Goal: Task Accomplishment & Management: Use online tool/utility

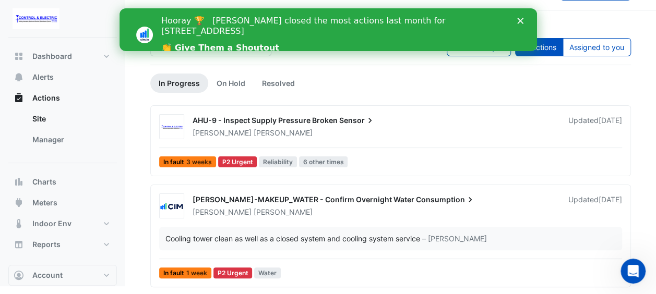
click at [520, 23] on icon "Close" at bounding box center [520, 21] width 6 height 6
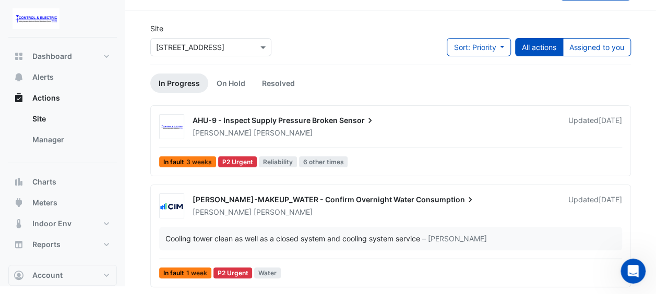
click at [223, 49] on input "text" at bounding box center [200, 47] width 89 height 11
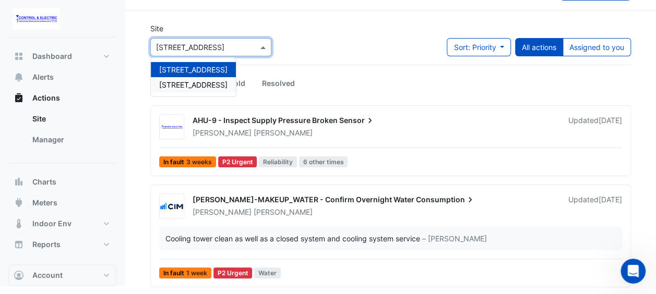
click at [216, 80] on span "[STREET_ADDRESS]" at bounding box center [193, 84] width 68 height 9
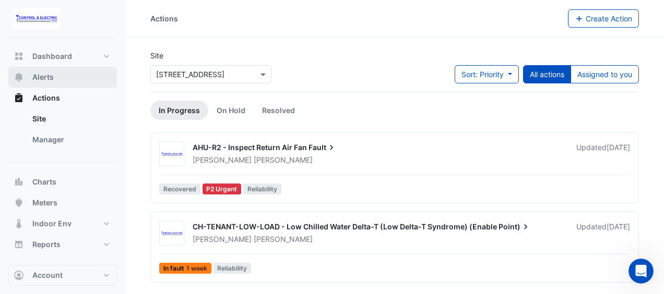
click at [52, 76] on span "Alerts" at bounding box center [42, 77] width 21 height 10
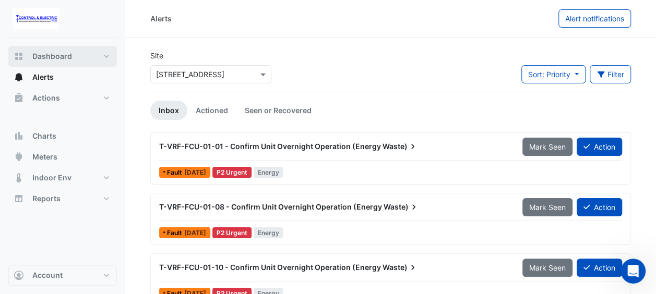
click at [58, 57] on span "Dashboard" at bounding box center [52, 56] width 40 height 10
select select "**"
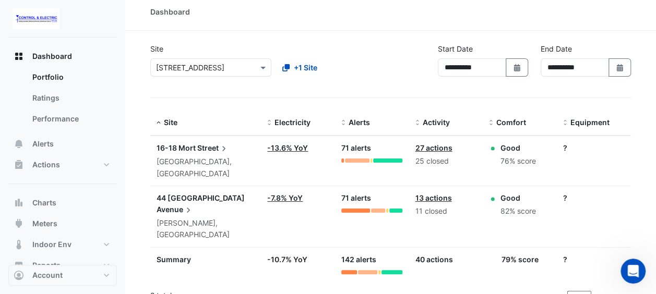
scroll to position [9, 0]
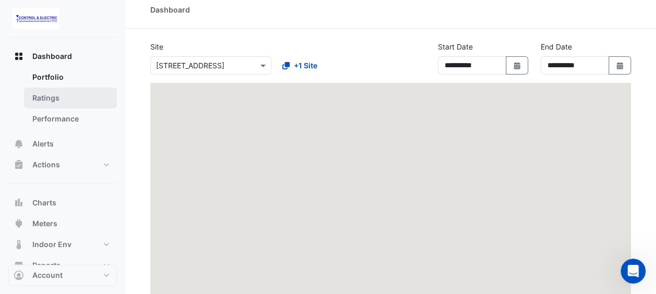
click at [55, 102] on link "Ratings" at bounding box center [70, 98] width 93 height 21
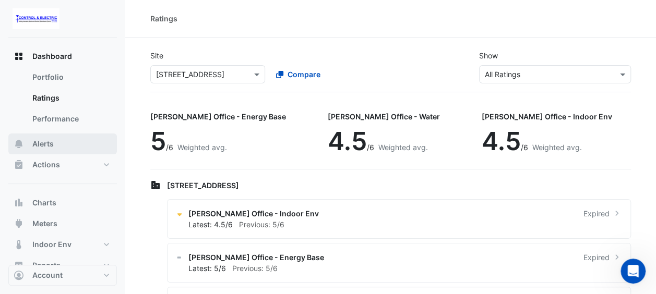
click at [55, 151] on button "Alerts" at bounding box center [62, 144] width 109 height 21
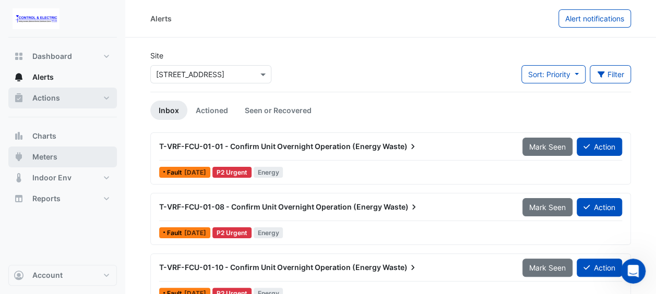
drag, startPoint x: 60, startPoint y: 106, endPoint x: 80, endPoint y: 196, distance: 92.1
click at [60, 106] on button "Actions" at bounding box center [62, 98] width 109 height 21
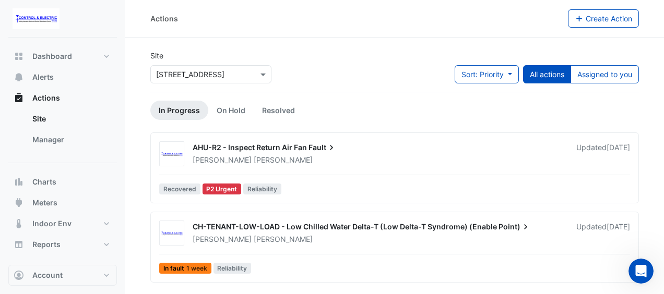
click at [350, 181] on div "AHU-R2 - Inspect Return Air Fan Fault [PERSON_NAME] Updated [DATE] Recovered P2…" at bounding box center [394, 169] width 479 height 57
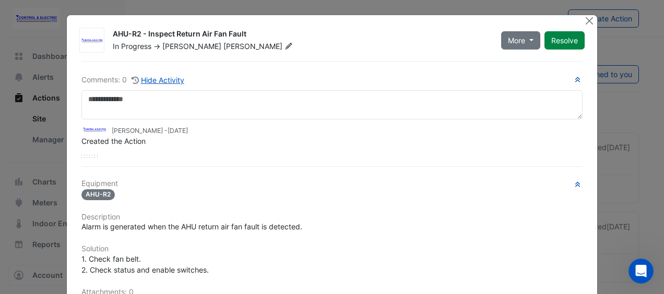
scroll to position [187, 0]
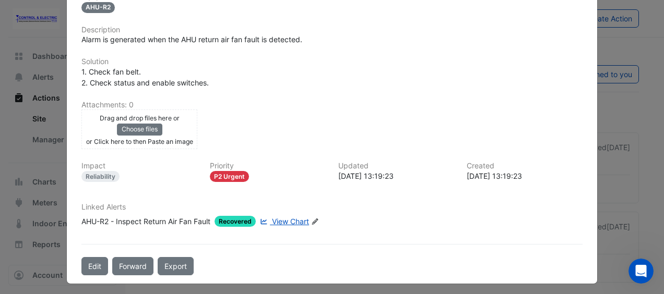
click at [280, 217] on span "View Chart" at bounding box center [290, 221] width 37 height 9
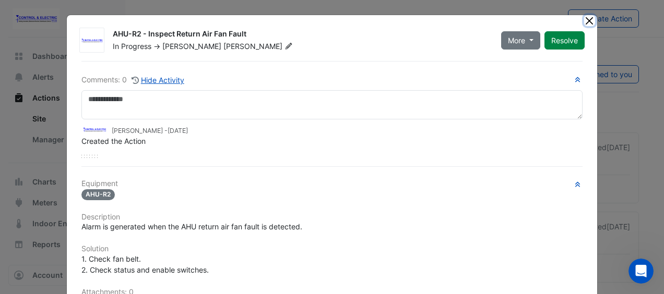
click at [585, 22] on button "Close" at bounding box center [589, 20] width 11 height 11
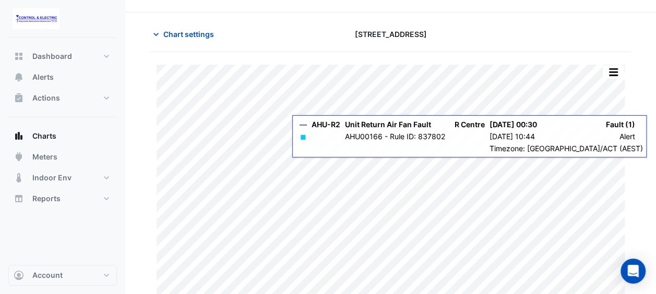
scroll to position [39, 0]
